Goal: Navigation & Orientation: Find specific page/section

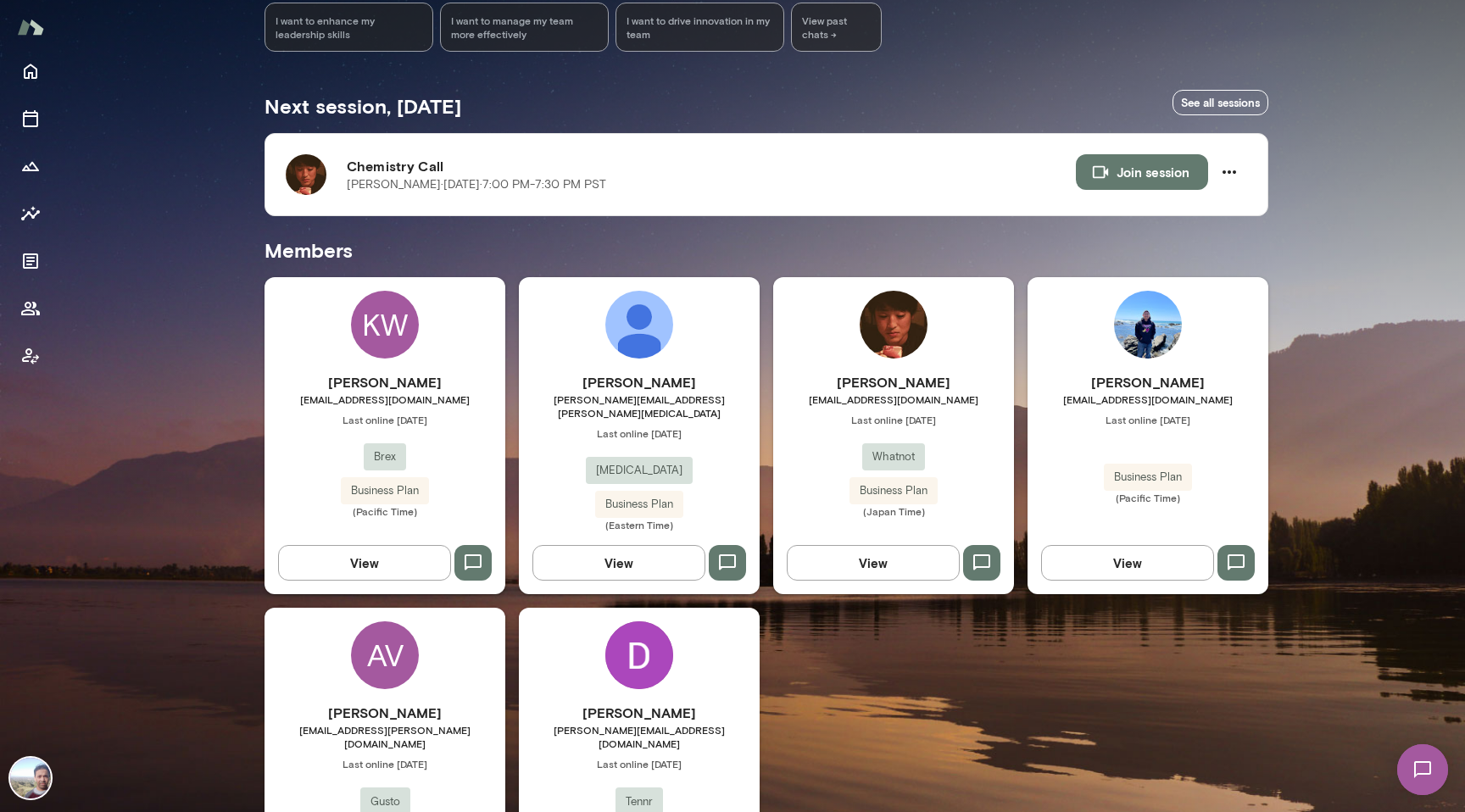
scroll to position [246, 0]
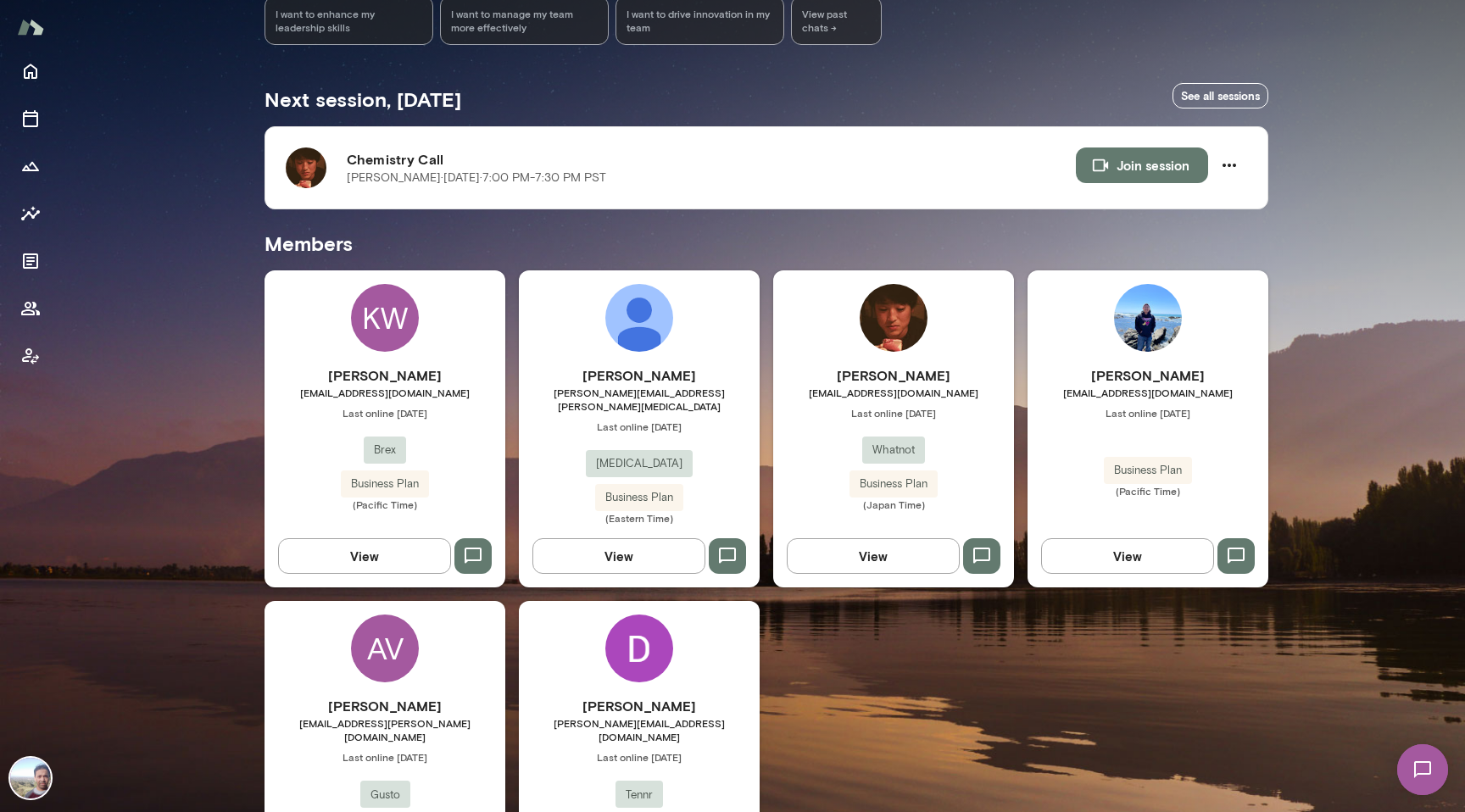
click at [880, 538] on button "View" at bounding box center [873, 556] width 173 height 36
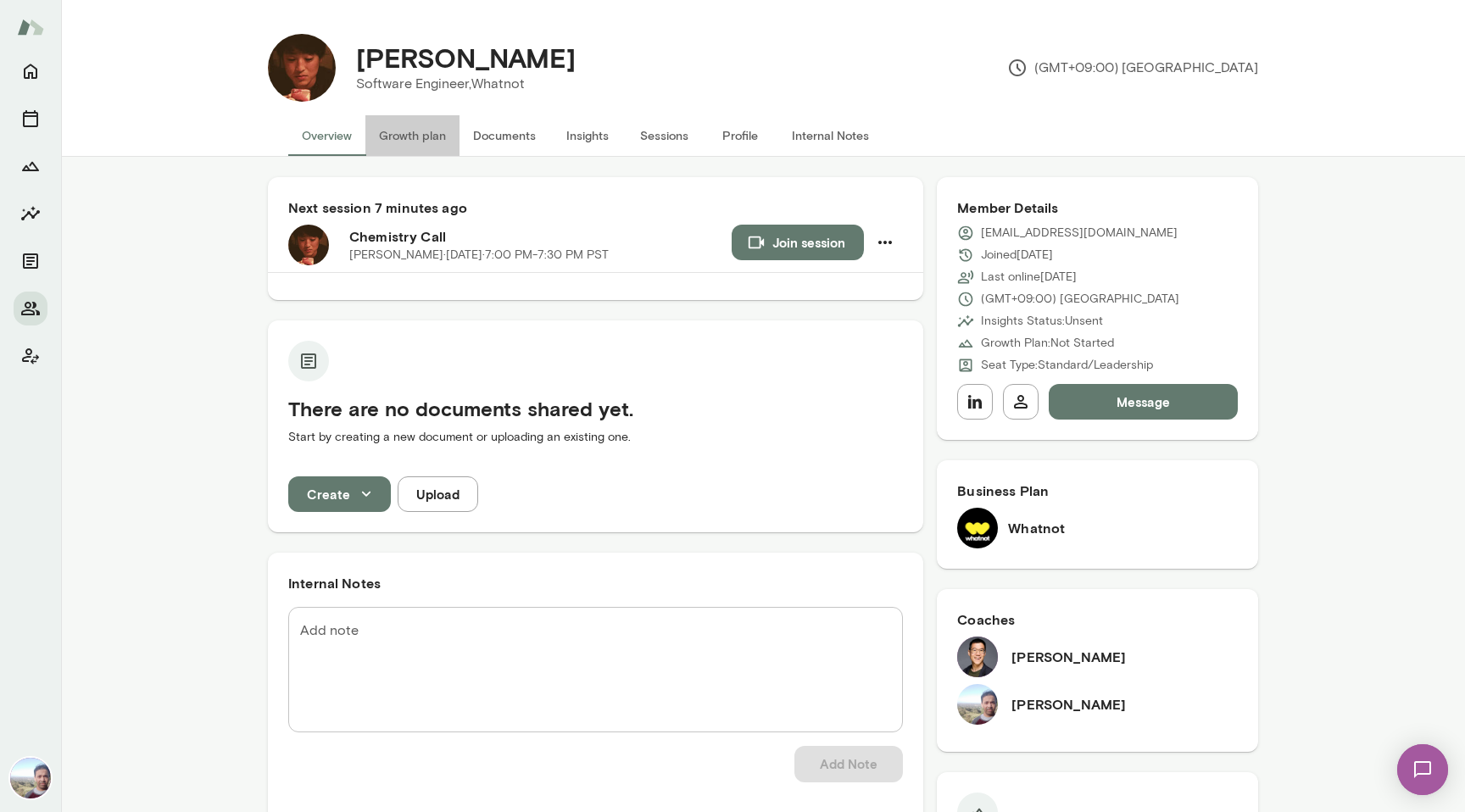
click at [447, 142] on button "Growth plan" at bounding box center [412, 135] width 94 height 40
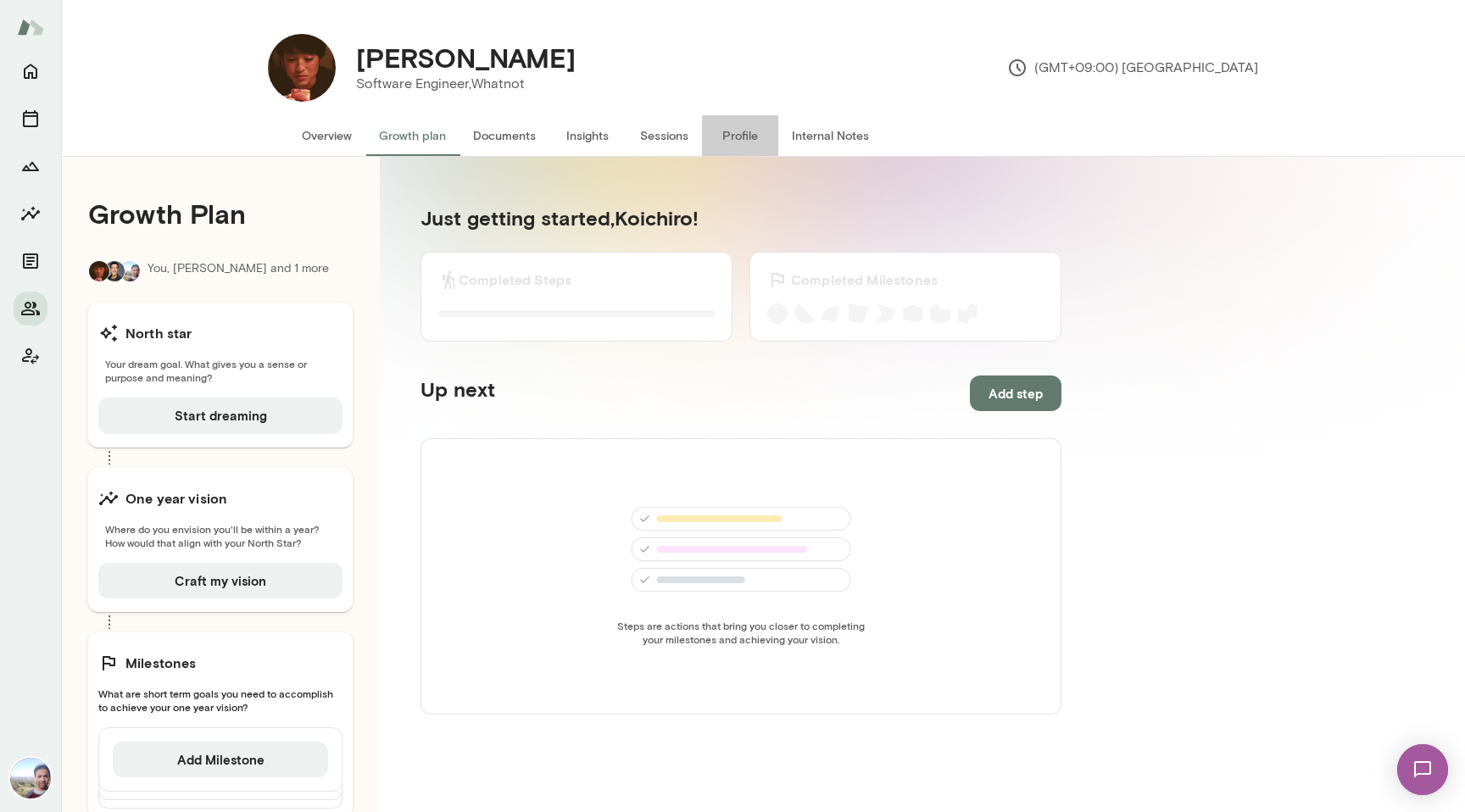
click at [721, 137] on button "Profile" at bounding box center [740, 135] width 76 height 40
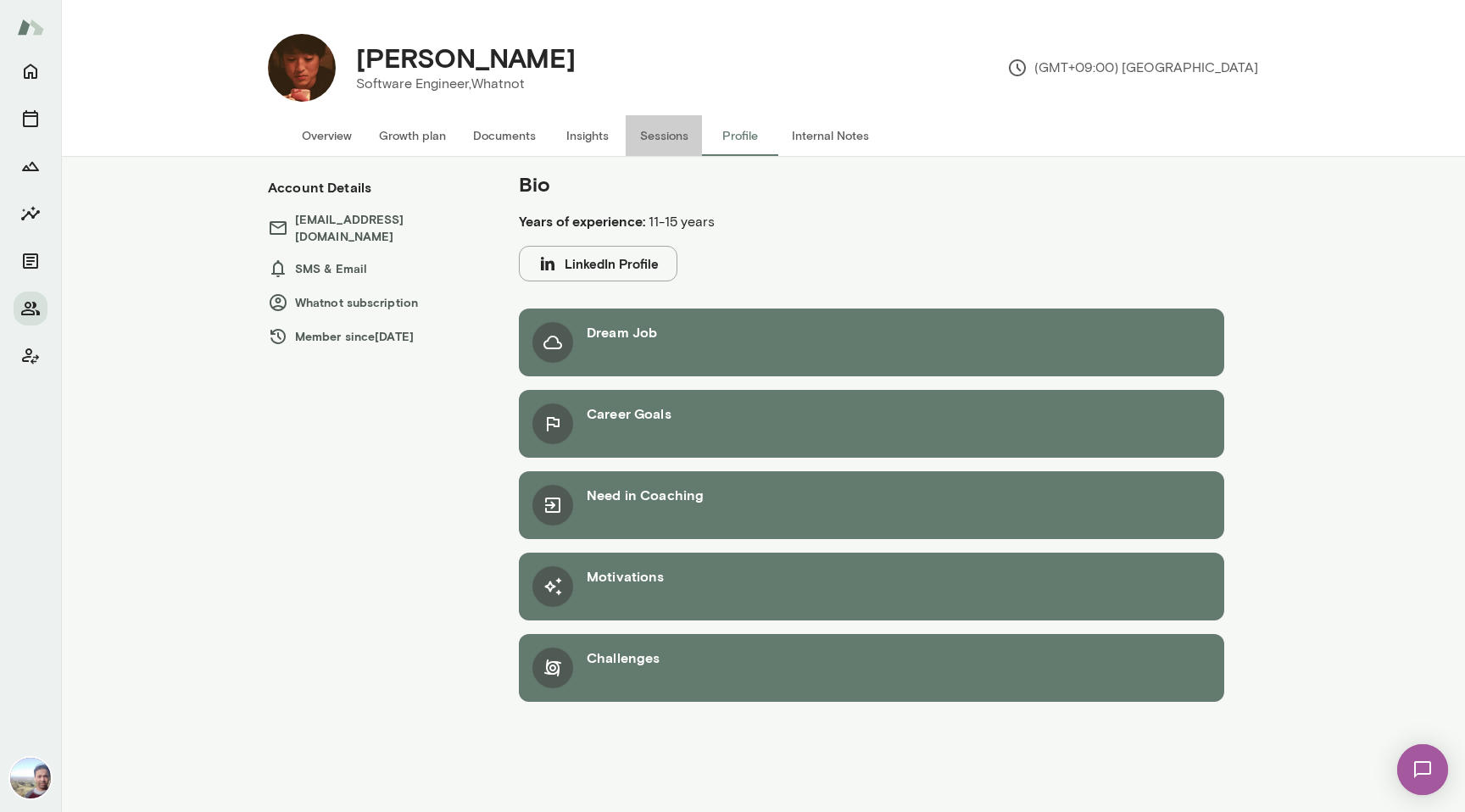
click at [662, 135] on button "Sessions" at bounding box center [663, 135] width 76 height 40
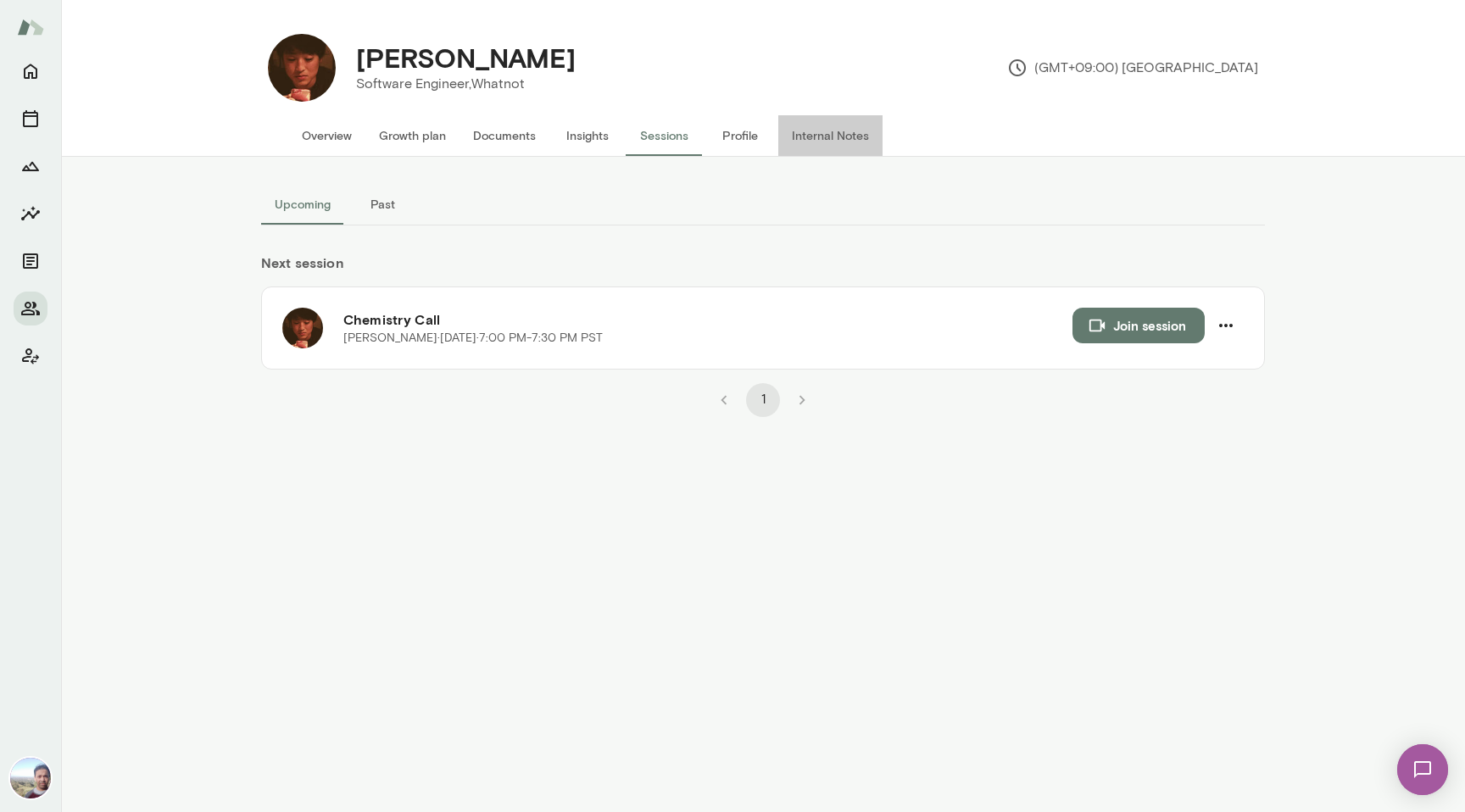
click at [830, 129] on button "Internal Notes" at bounding box center [830, 135] width 104 height 40
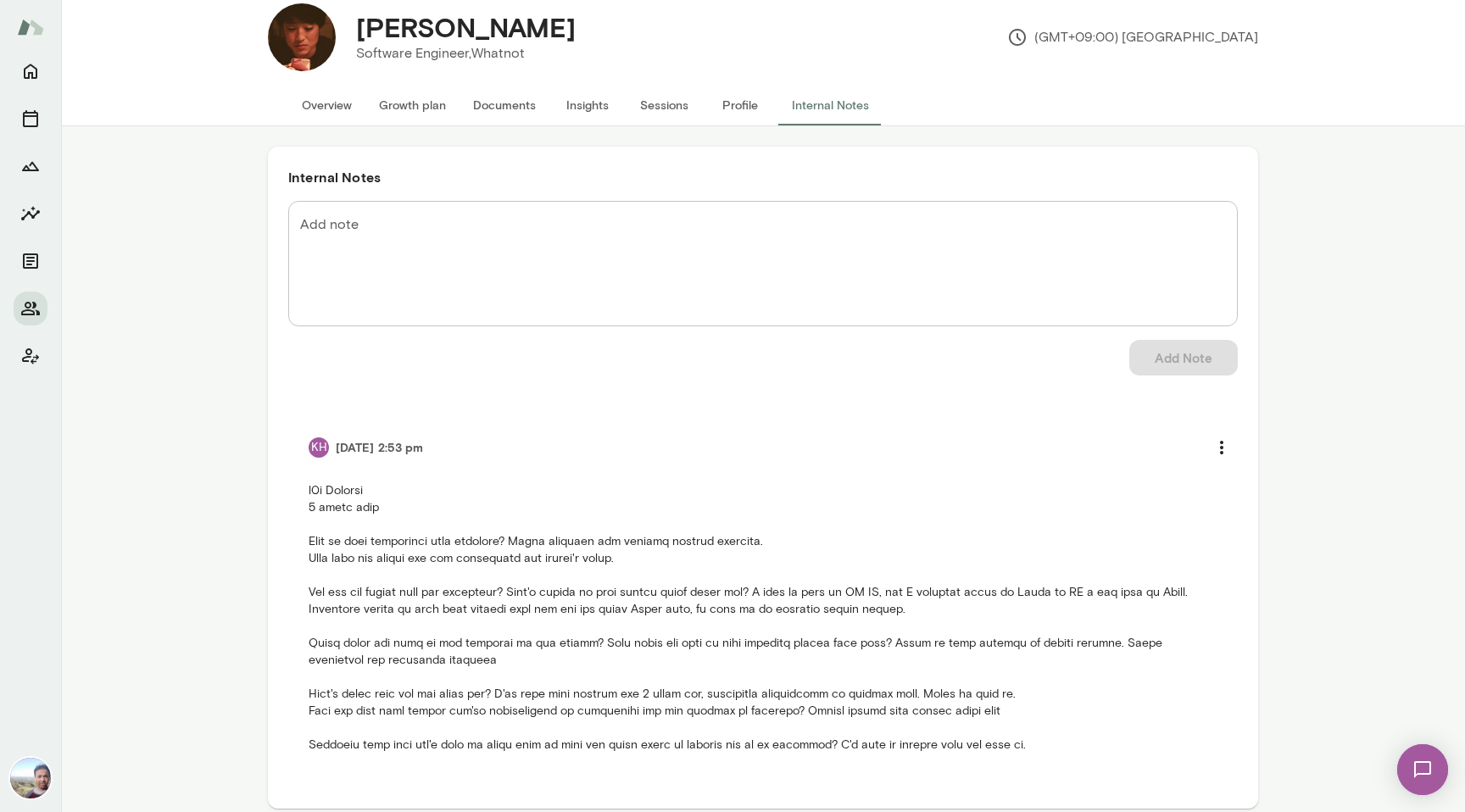
scroll to position [47, 0]
